Goal: Information Seeking & Learning: Find specific fact

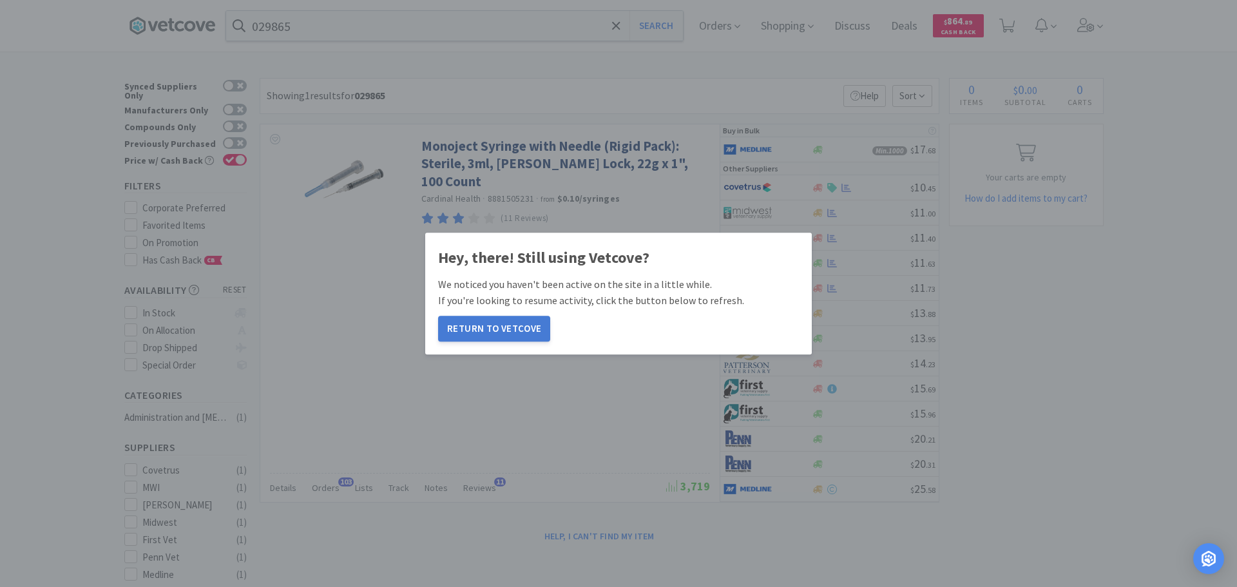
click at [516, 327] on button "Return to Vetcove" at bounding box center [494, 329] width 112 height 26
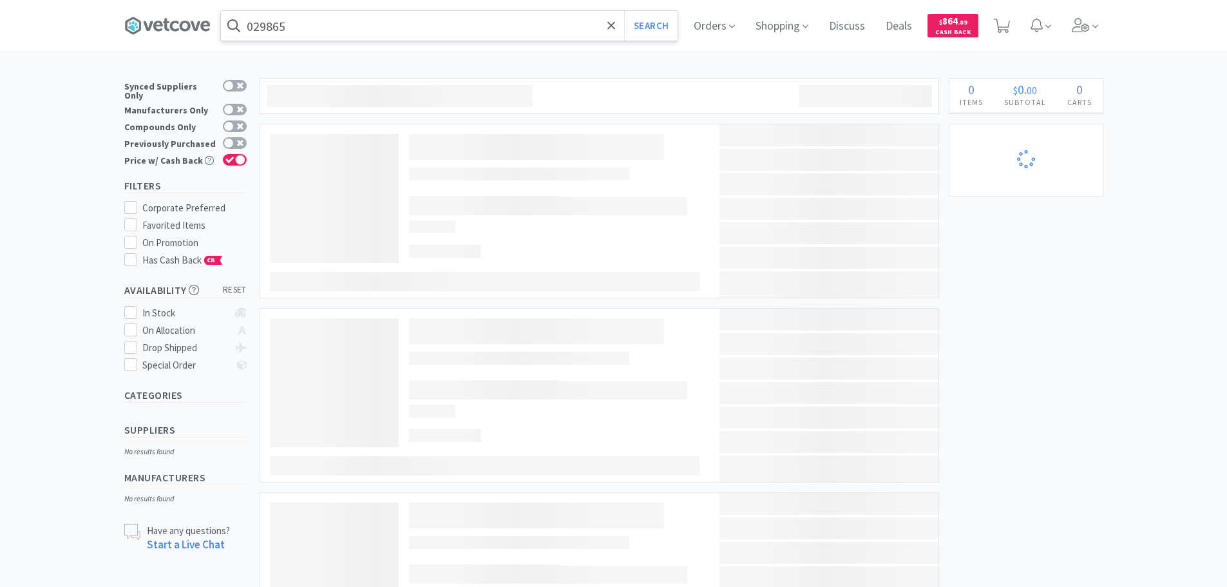
click at [450, 27] on input "029865" at bounding box center [449, 26] width 457 height 30
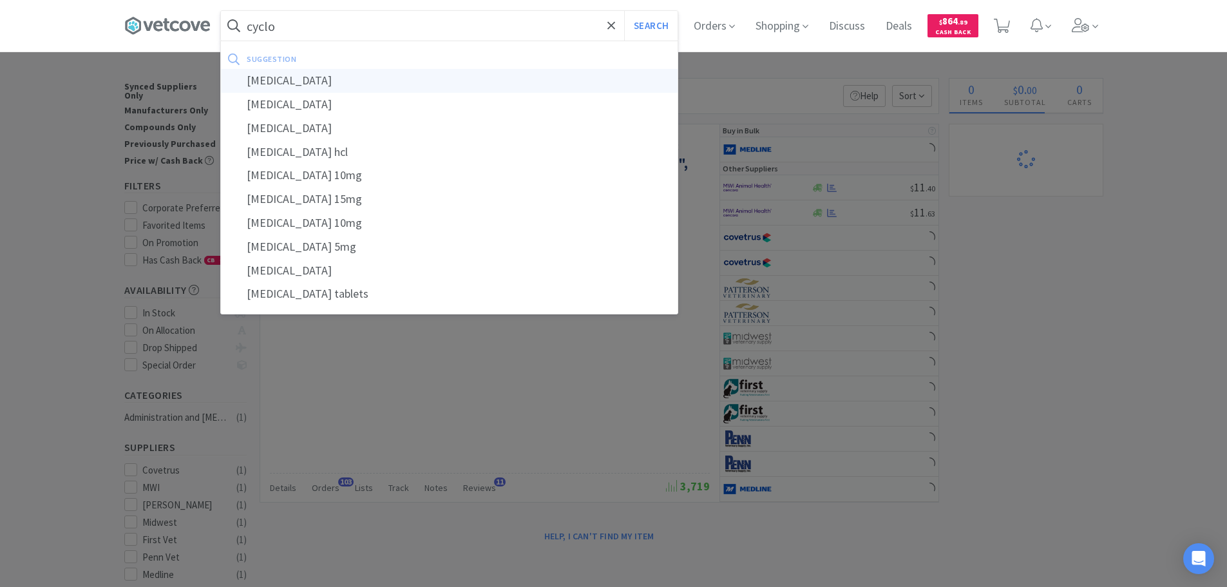
click at [415, 86] on div "cyclosporine" at bounding box center [449, 81] width 457 height 24
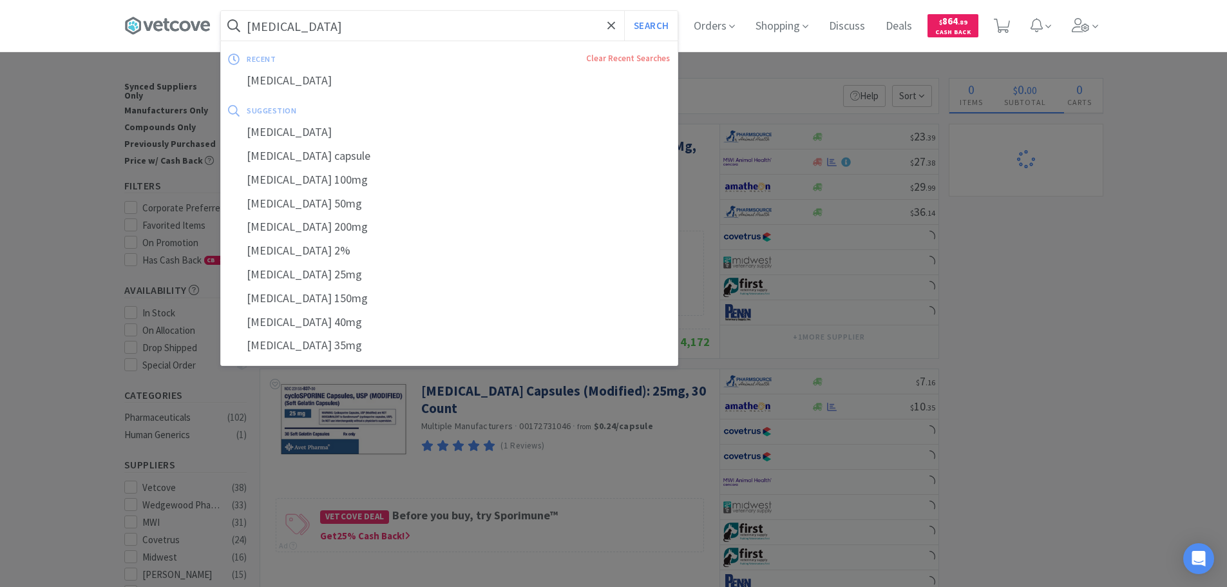
click at [446, 19] on input "cyclosporine" at bounding box center [449, 26] width 457 height 30
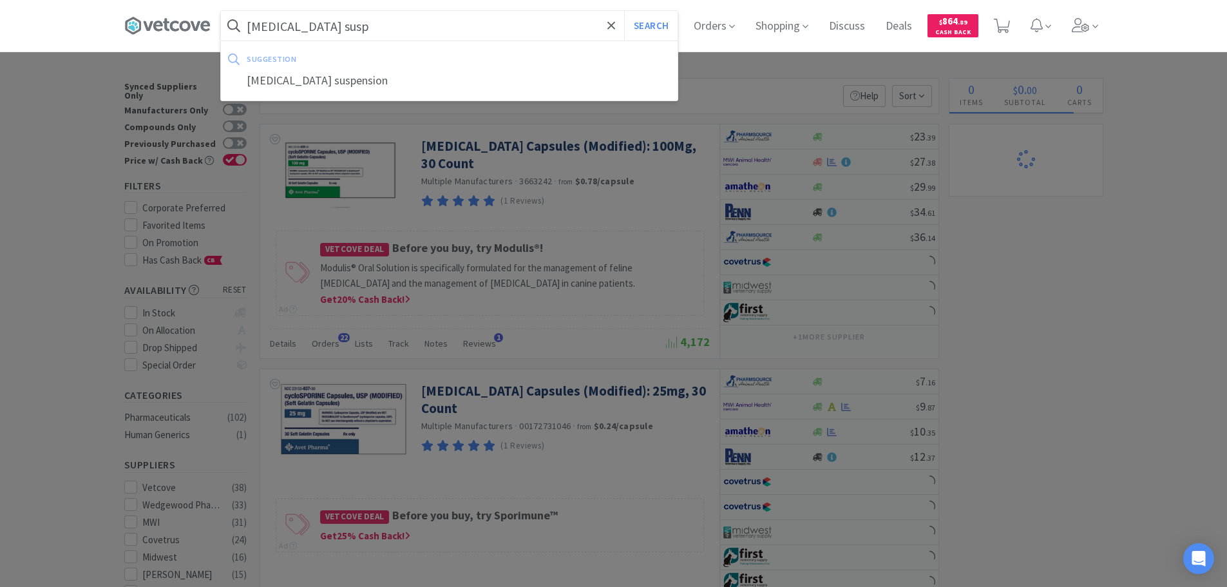
click at [624, 11] on button "Search" at bounding box center [650, 26] width 53 height 30
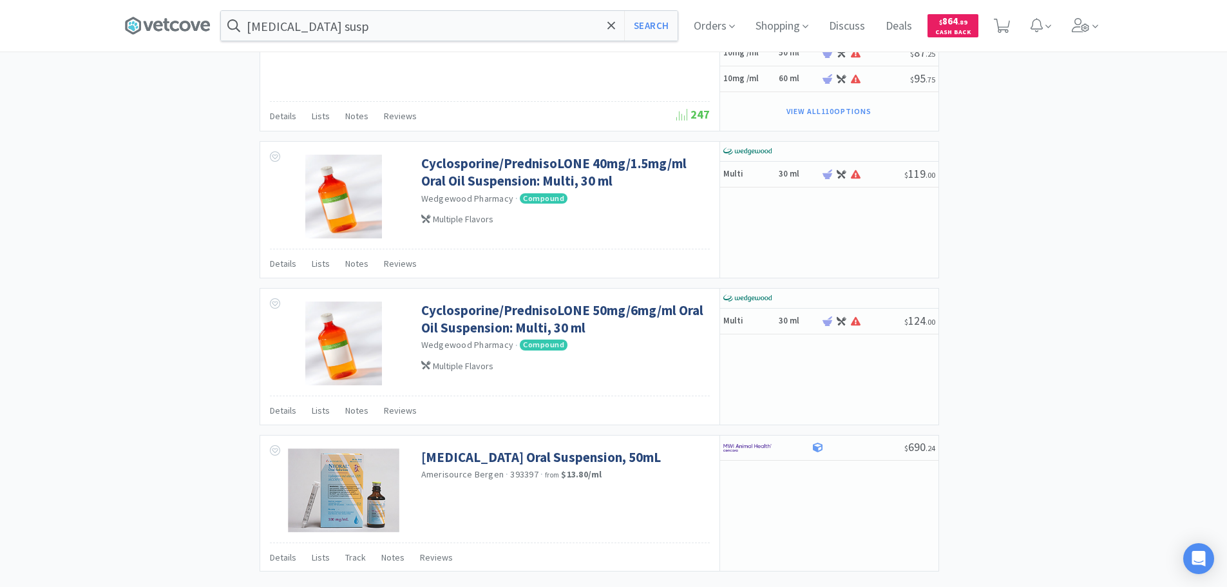
scroll to position [1160, 0]
click at [479, 19] on input "cyclosporine susp" at bounding box center [449, 26] width 457 height 30
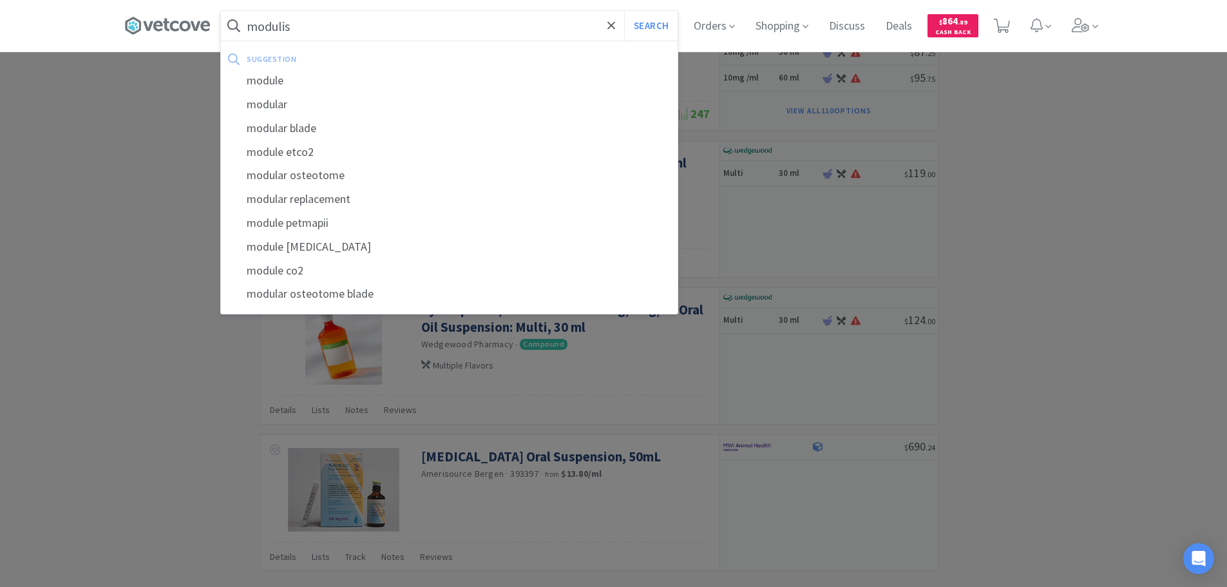
type input "modulis"
click at [624, 11] on button "Search" at bounding box center [650, 26] width 53 height 30
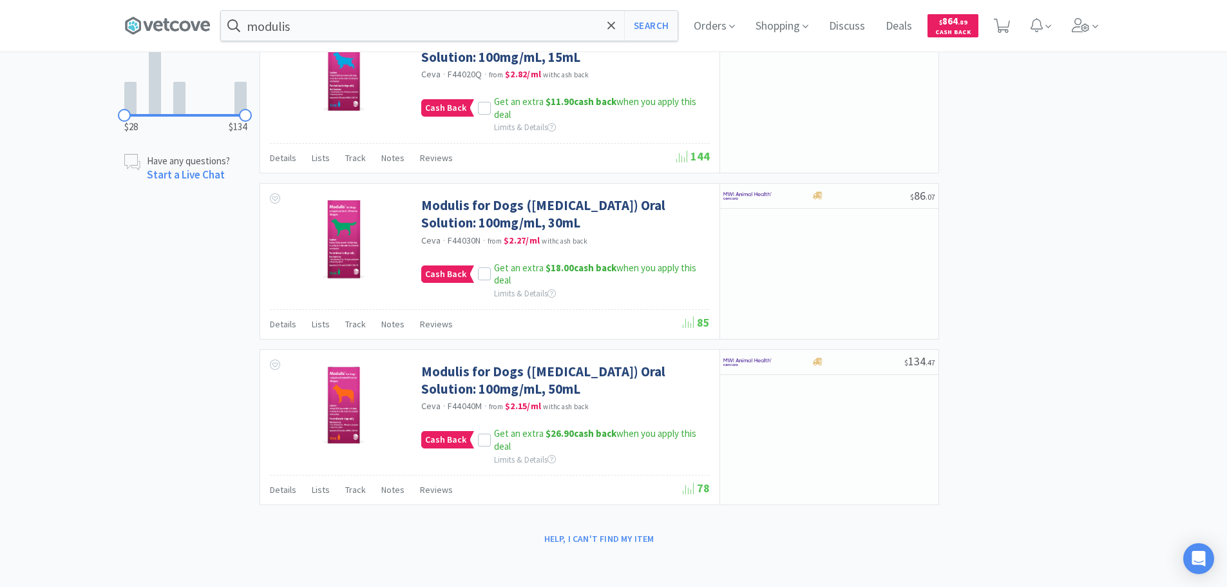
scroll to position [519, 0]
click at [1155, 269] on div "× Filter Results Synced Suppliers Only Manufacturers Only Compounds Only Previo…" at bounding box center [613, 53] width 1227 height 989
